Goal: Navigation & Orientation: Find specific page/section

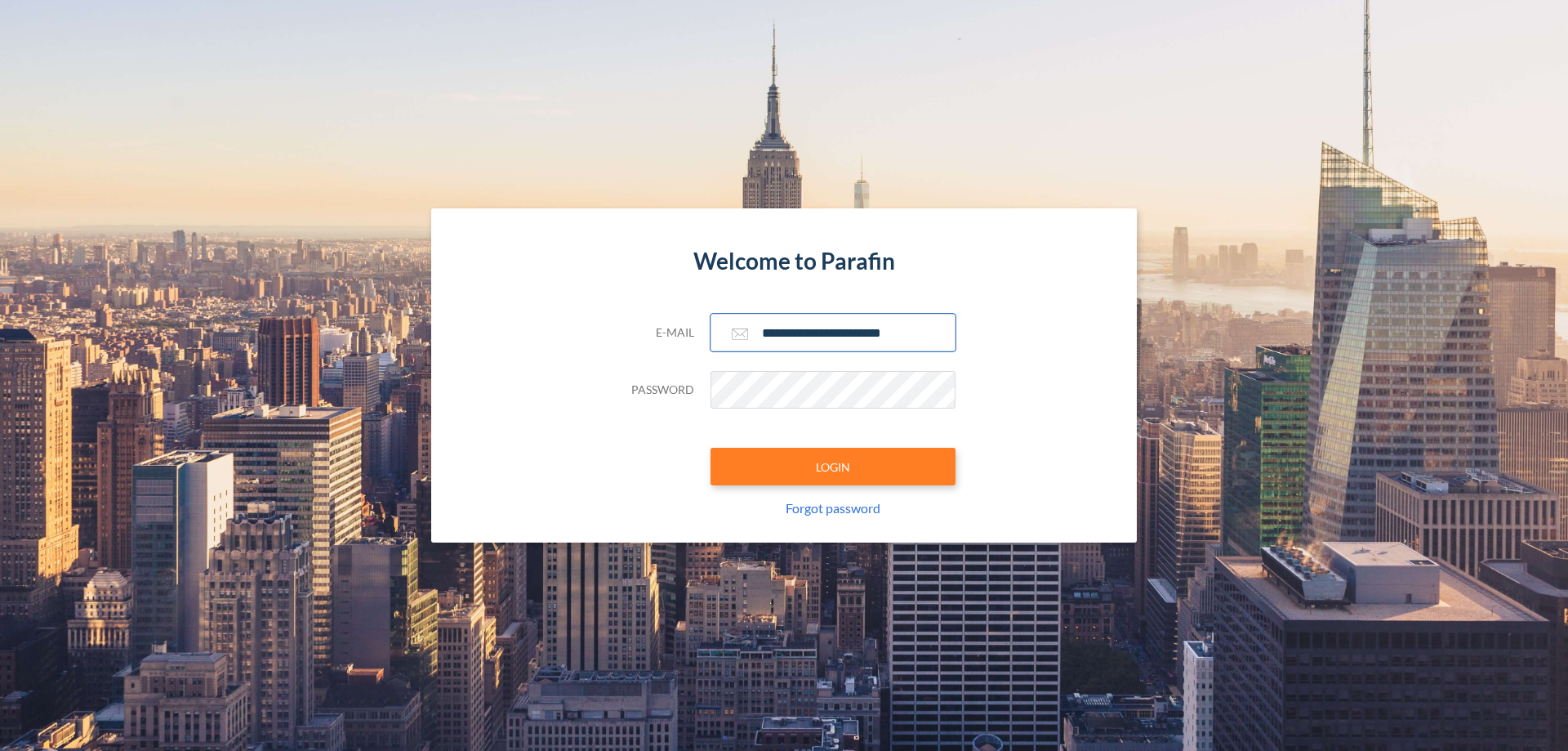
type input "**********"
click at [833, 467] on button "LOGIN" at bounding box center [833, 467] width 245 height 38
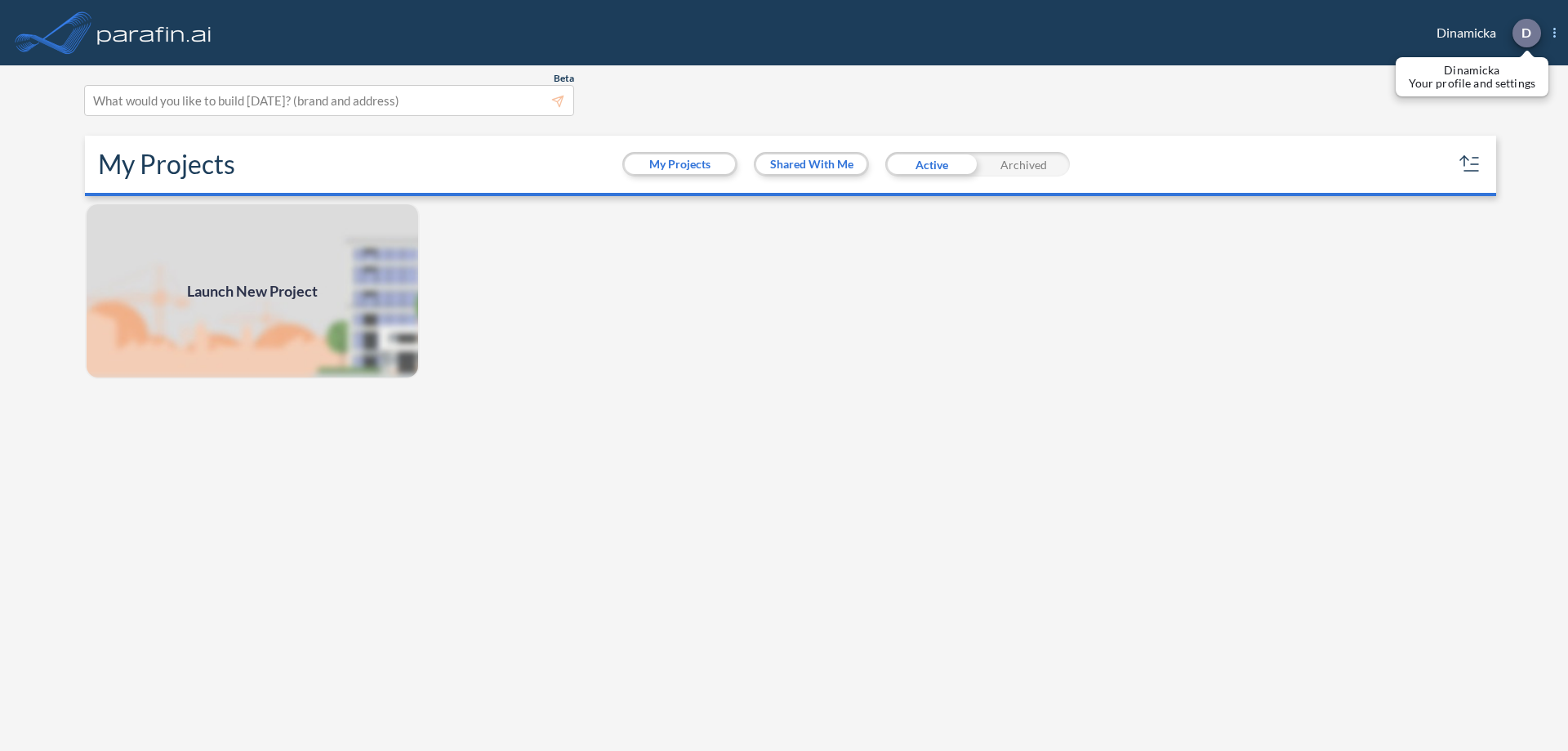
click at [1525, 33] on p "D" at bounding box center [1526, 33] width 10 height 15
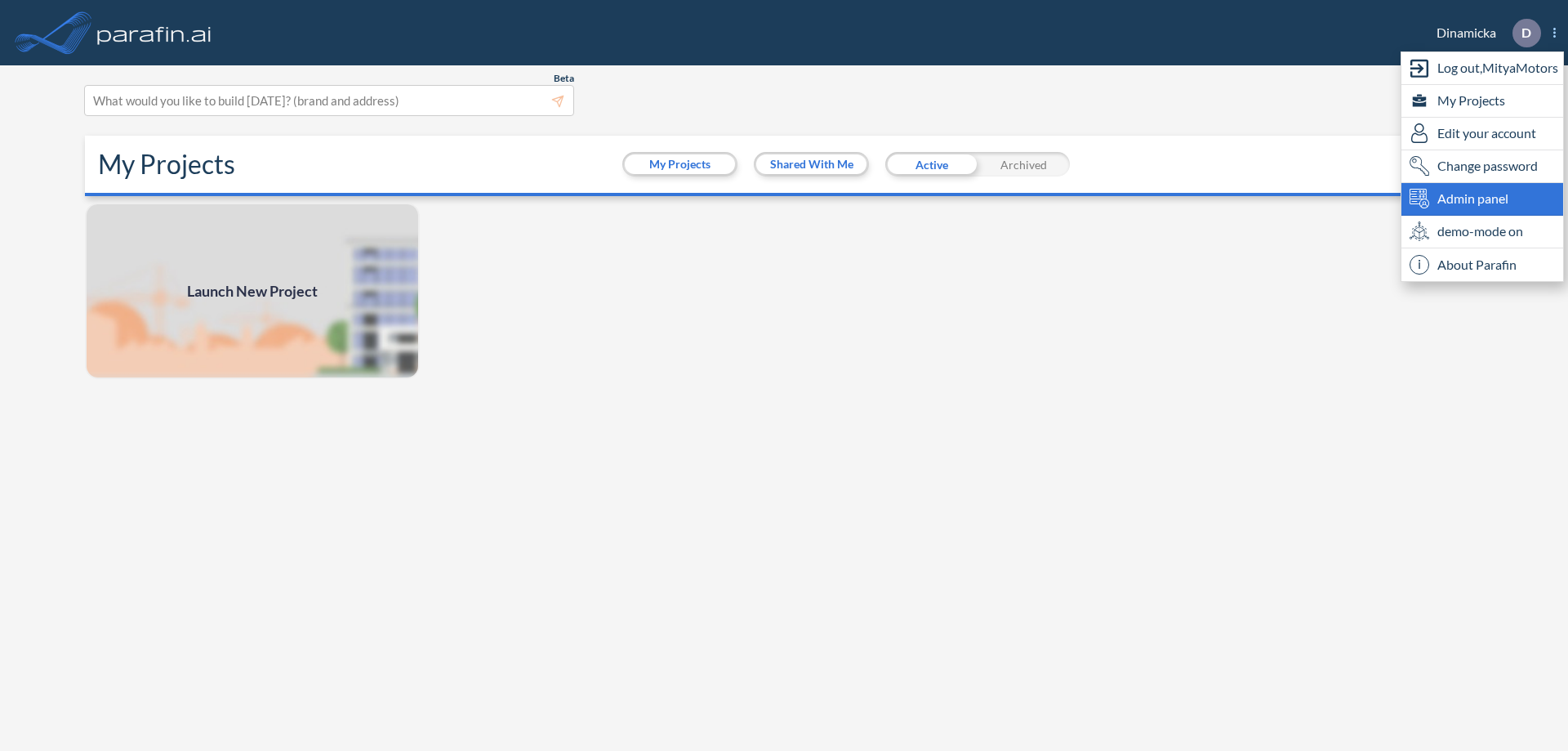
click at [1482, 199] on span "Admin panel" at bounding box center [1473, 199] width 71 height 20
